Goal: Information Seeking & Learning: Learn about a topic

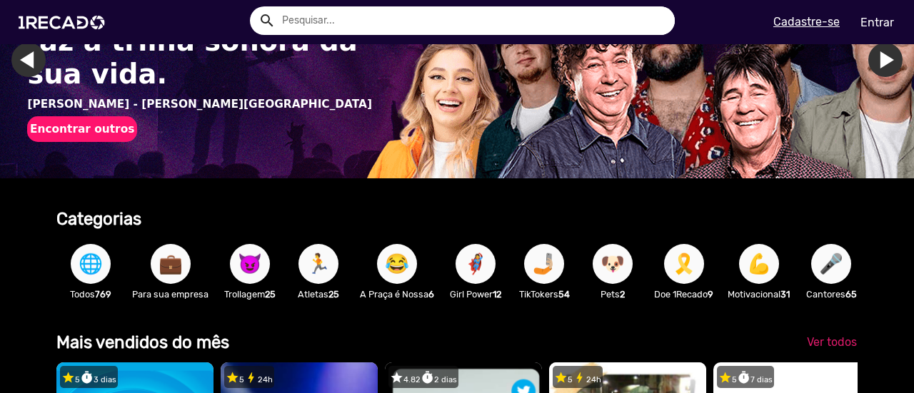
scroll to position [181, 0]
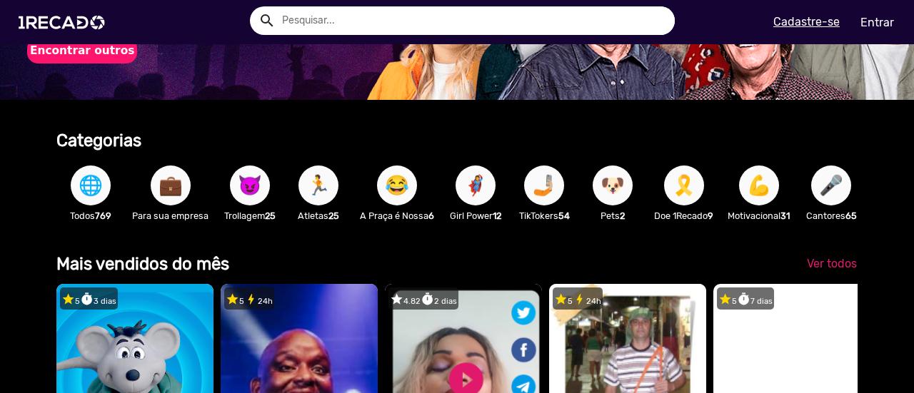
click at [378, 24] on input "text" at bounding box center [472, 20] width 403 height 29
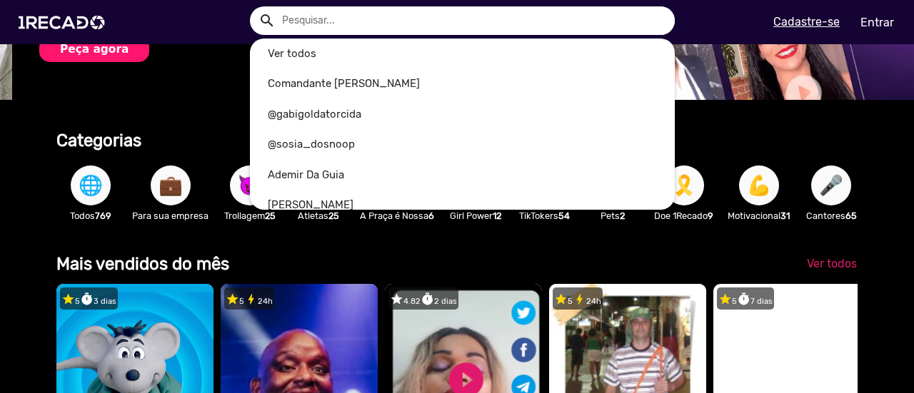
scroll to position [0, 902]
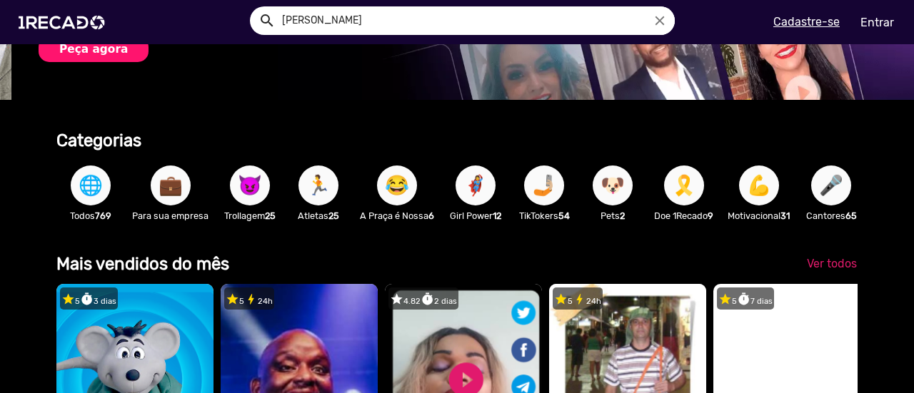
type input "luan santana"
click at [253, 7] on button "search" at bounding box center [265, 19] width 25 height 25
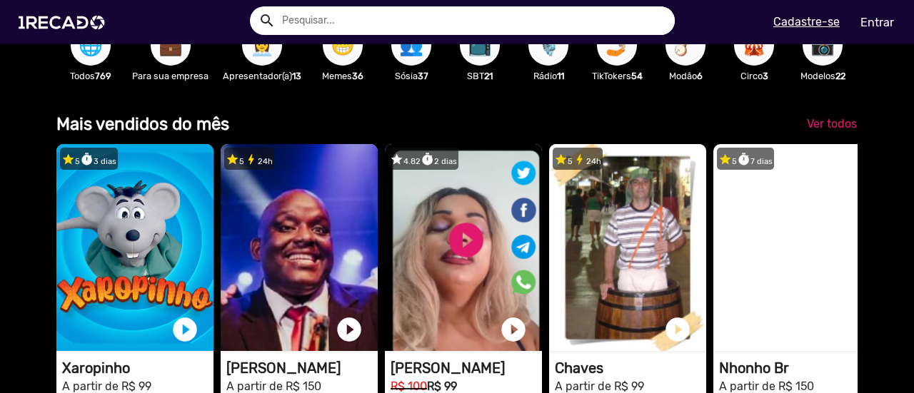
scroll to position [288, 0]
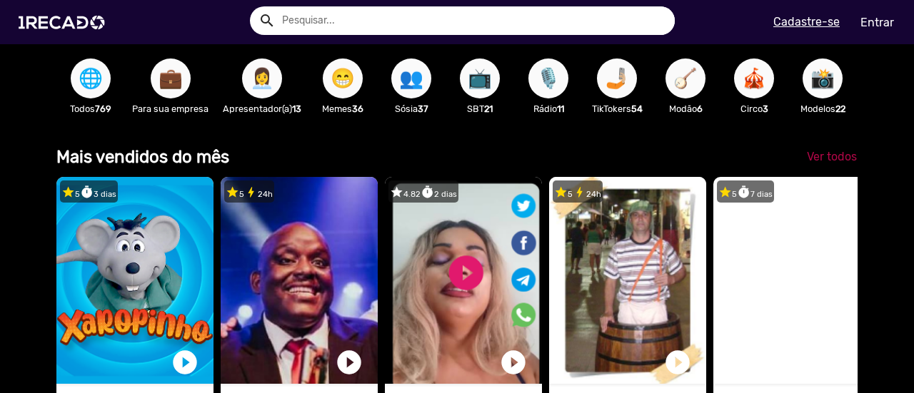
click at [807, 163] on span "Ver todos" at bounding box center [832, 157] width 50 height 14
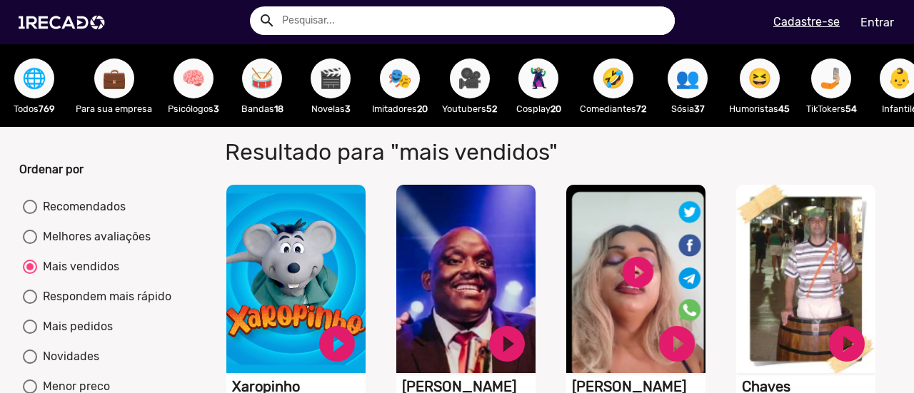
click at [24, 69] on span "🌐" at bounding box center [34, 79] width 24 height 40
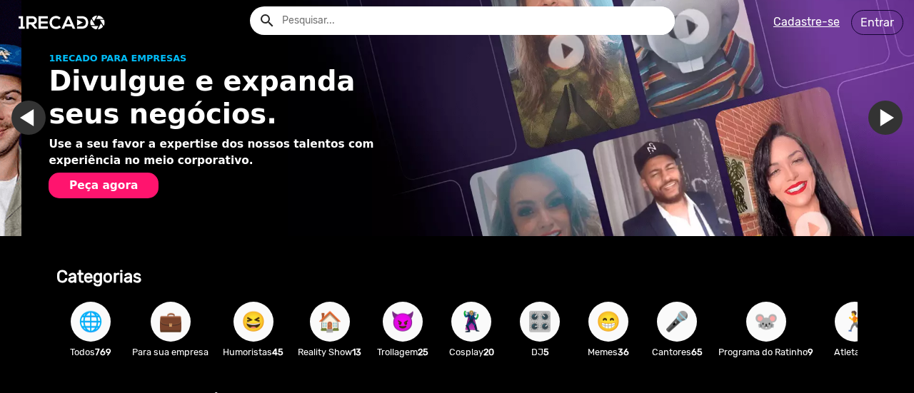
scroll to position [0, 902]
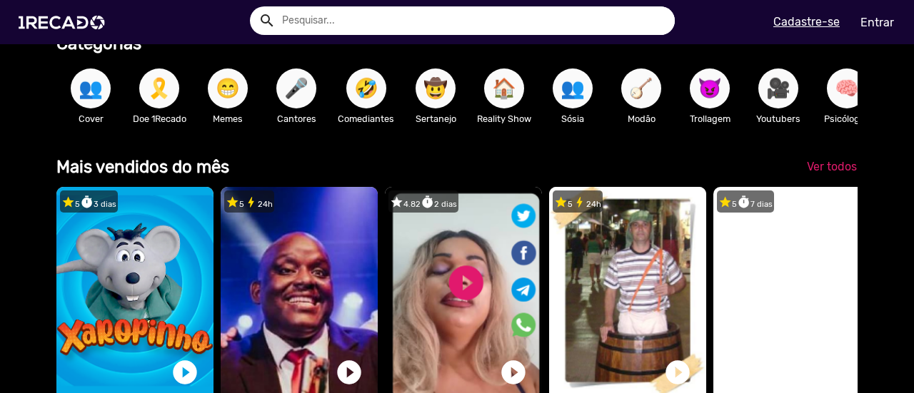
scroll to position [234, 0]
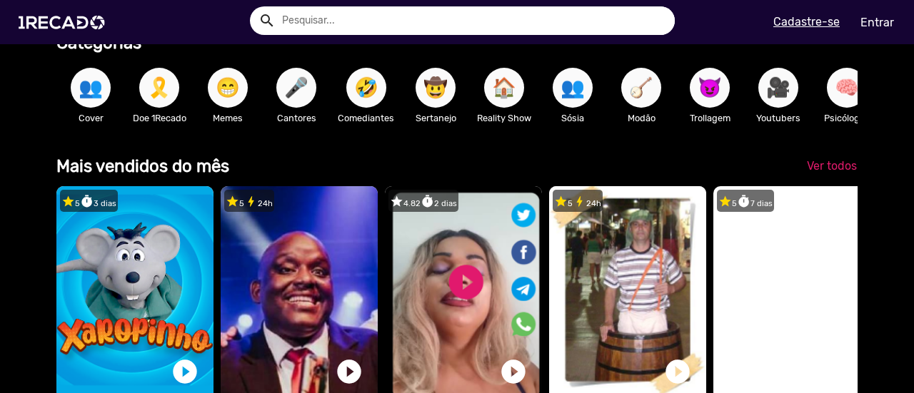
click at [297, 94] on span "🎤" at bounding box center [296, 88] width 24 height 40
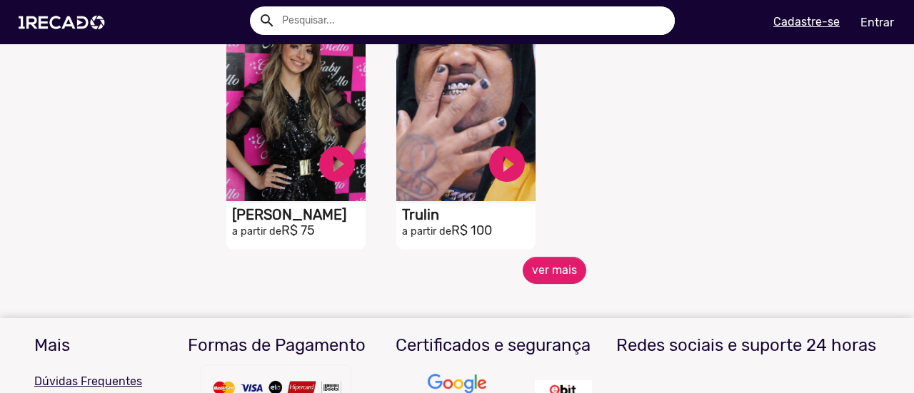
scroll to position [675, 0]
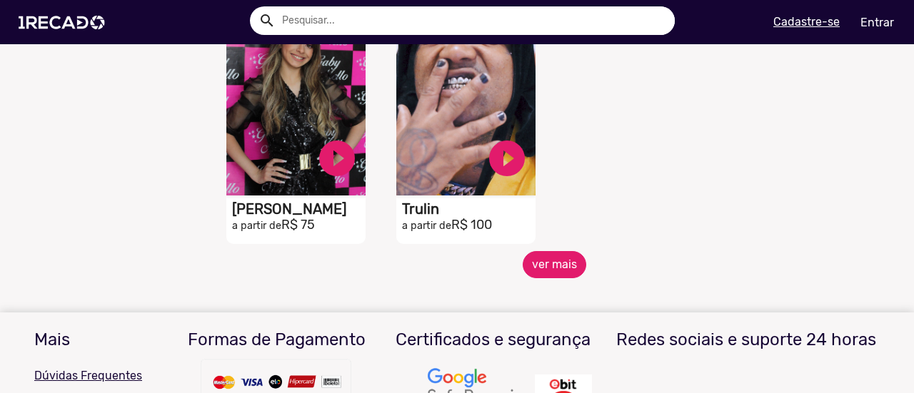
click at [545, 277] on button "ver mais" at bounding box center [555, 264] width 64 height 27
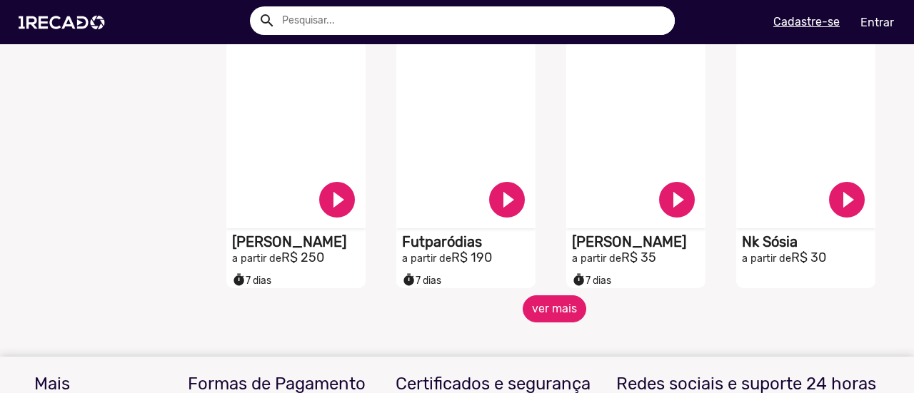
scroll to position [1169, 0]
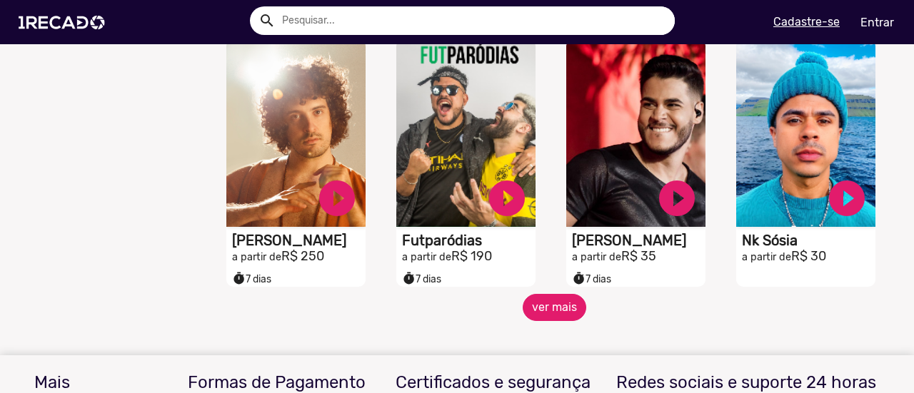
click at [563, 309] on button "ver mais" at bounding box center [555, 307] width 64 height 27
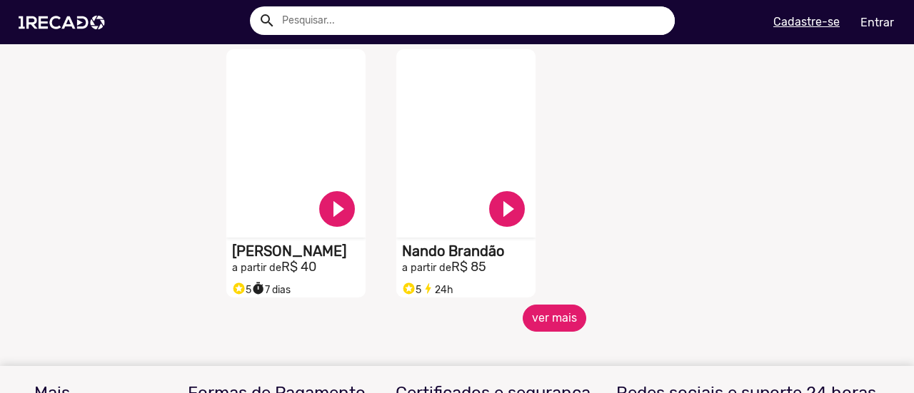
scroll to position [1960, 0]
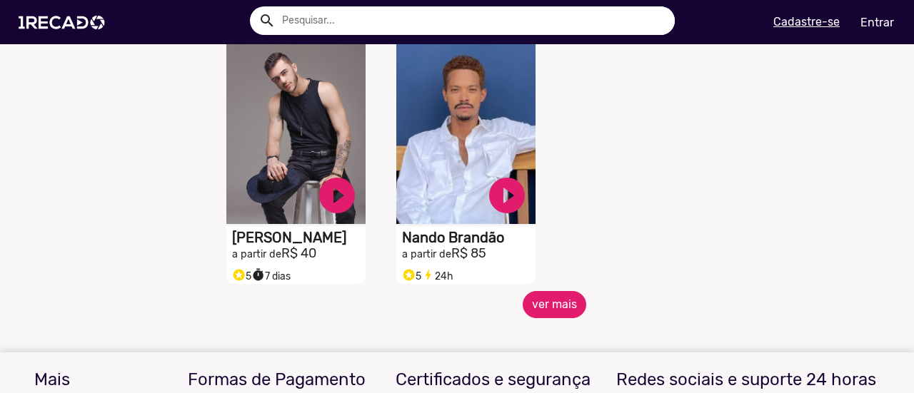
click at [557, 312] on button "ver mais" at bounding box center [555, 304] width 64 height 27
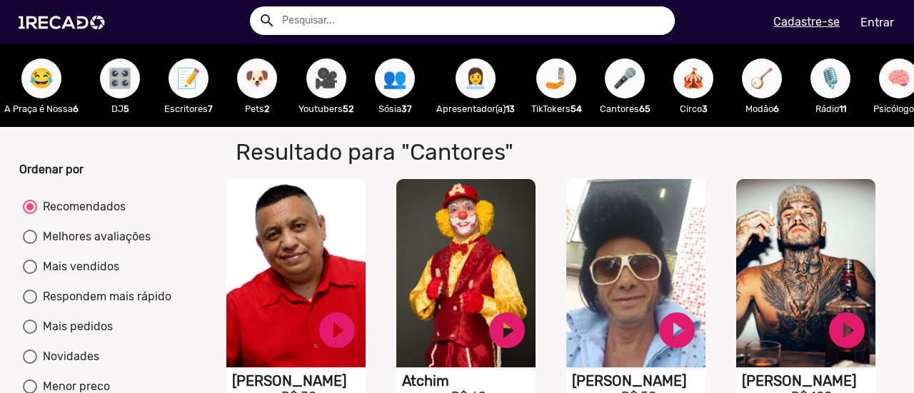
scroll to position [0, 0]
